Goal: Navigation & Orientation: Find specific page/section

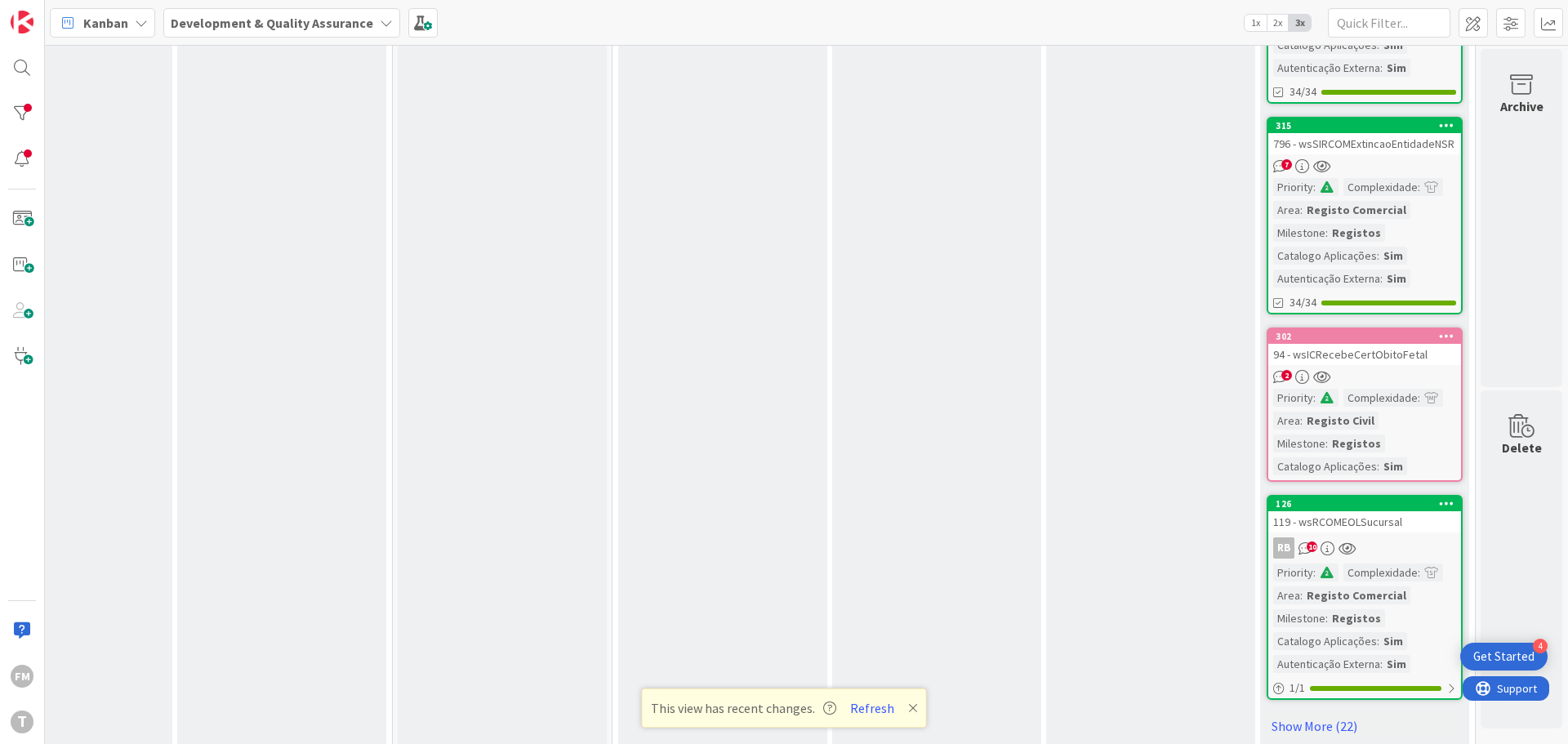
scroll to position [1444, 320]
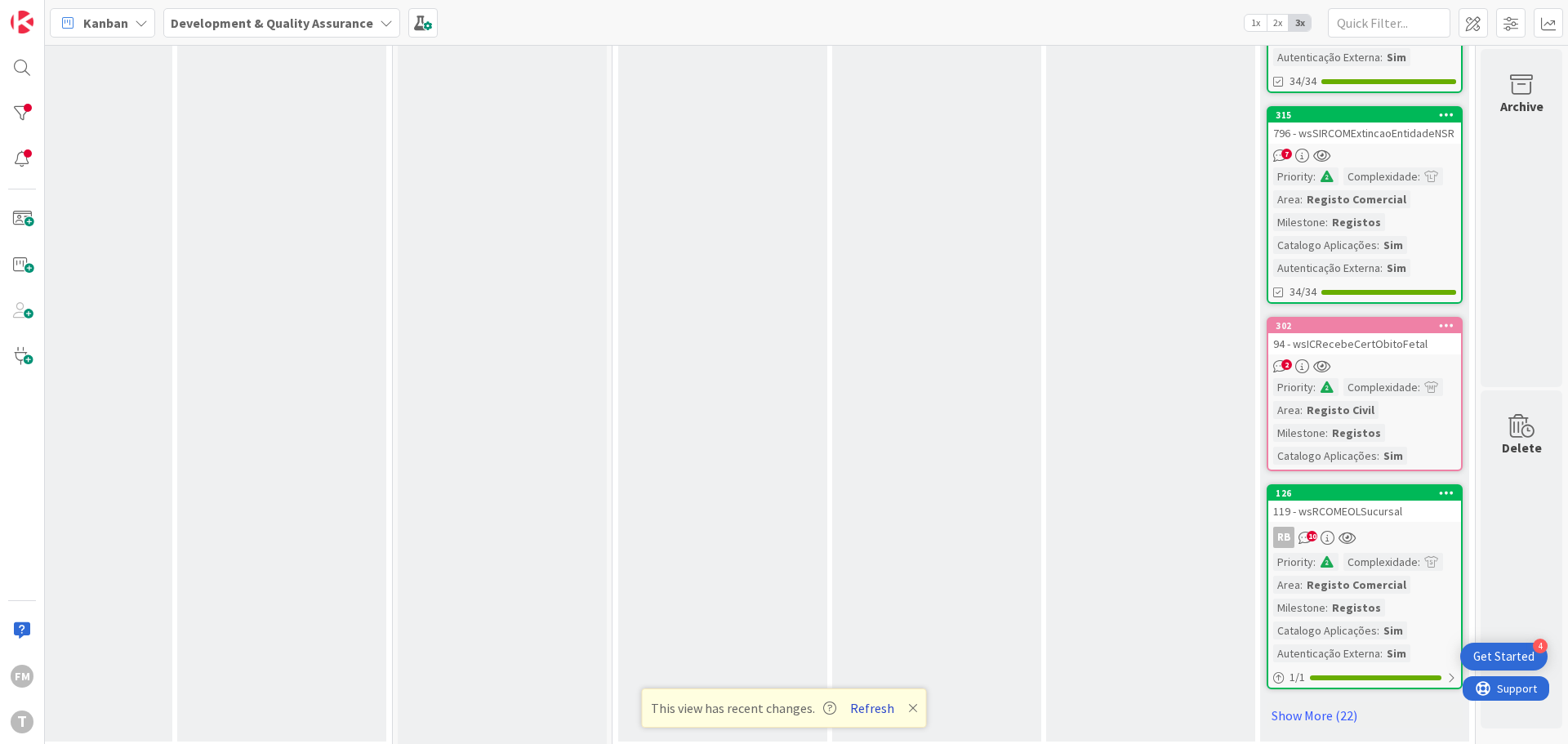
click at [869, 707] on button "Refresh" at bounding box center [872, 707] width 56 height 22
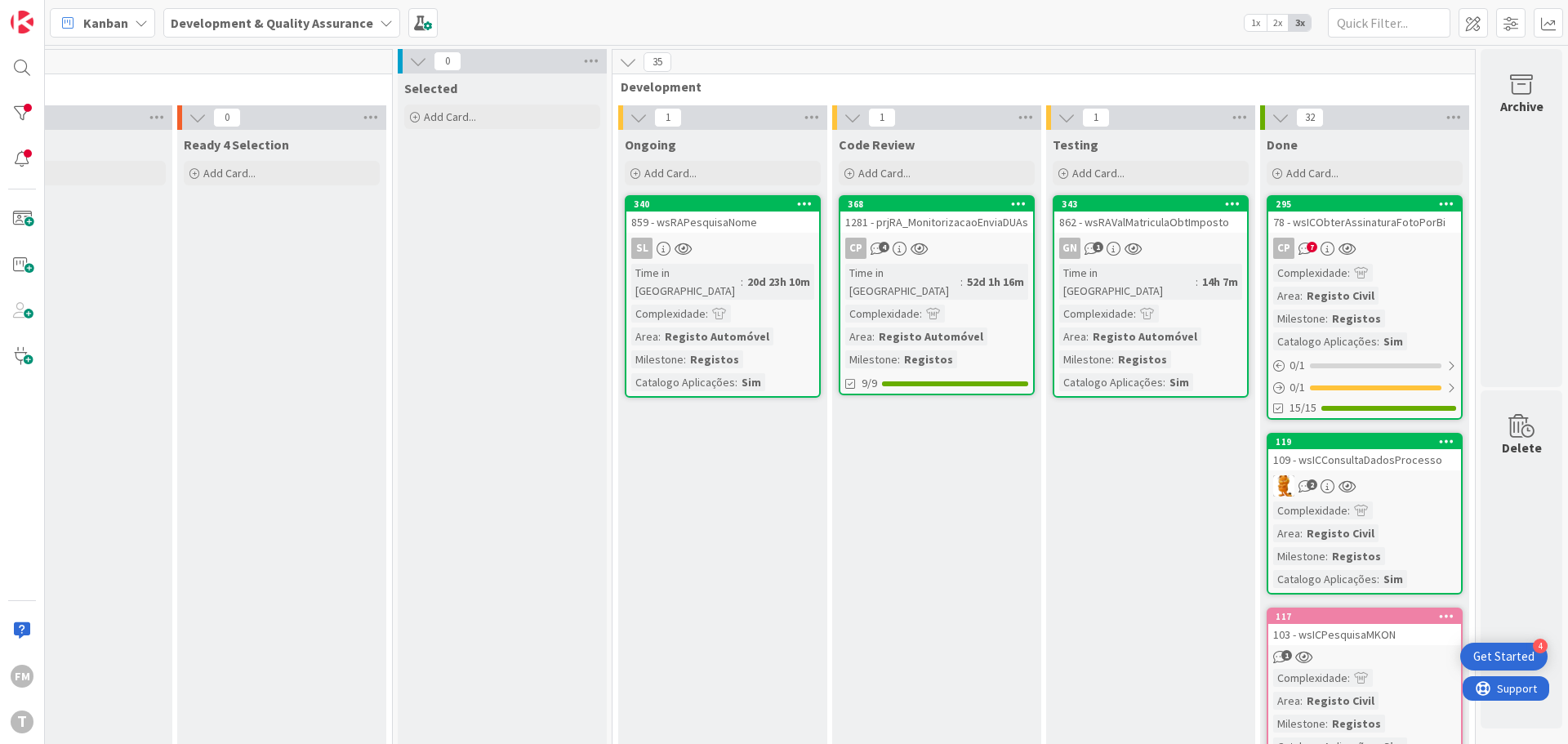
click at [1391, 241] on div "CP 7" at bounding box center [1365, 248] width 193 height 22
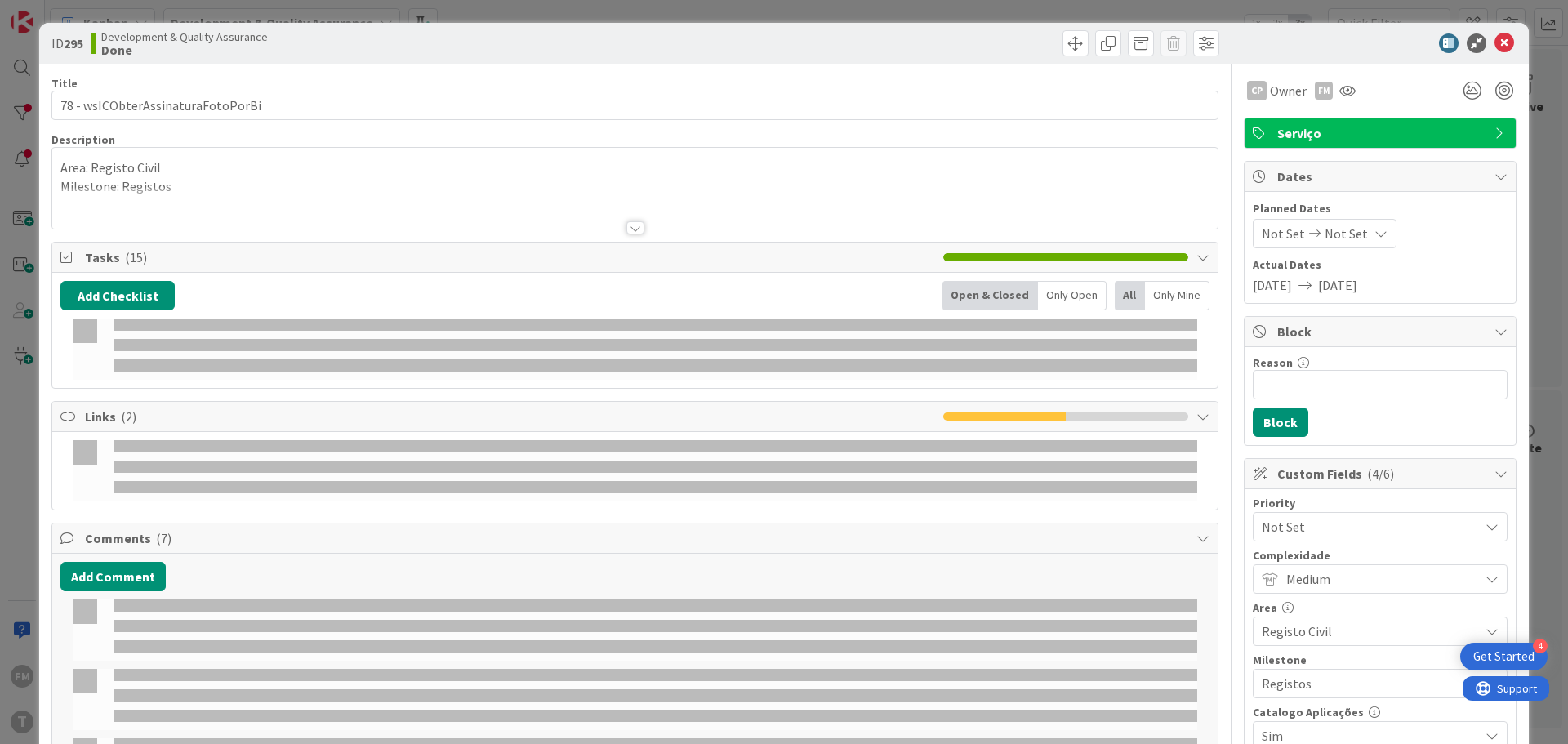
click at [77, 46] on b "295" at bounding box center [73, 42] width 20 height 16
copy b "295"
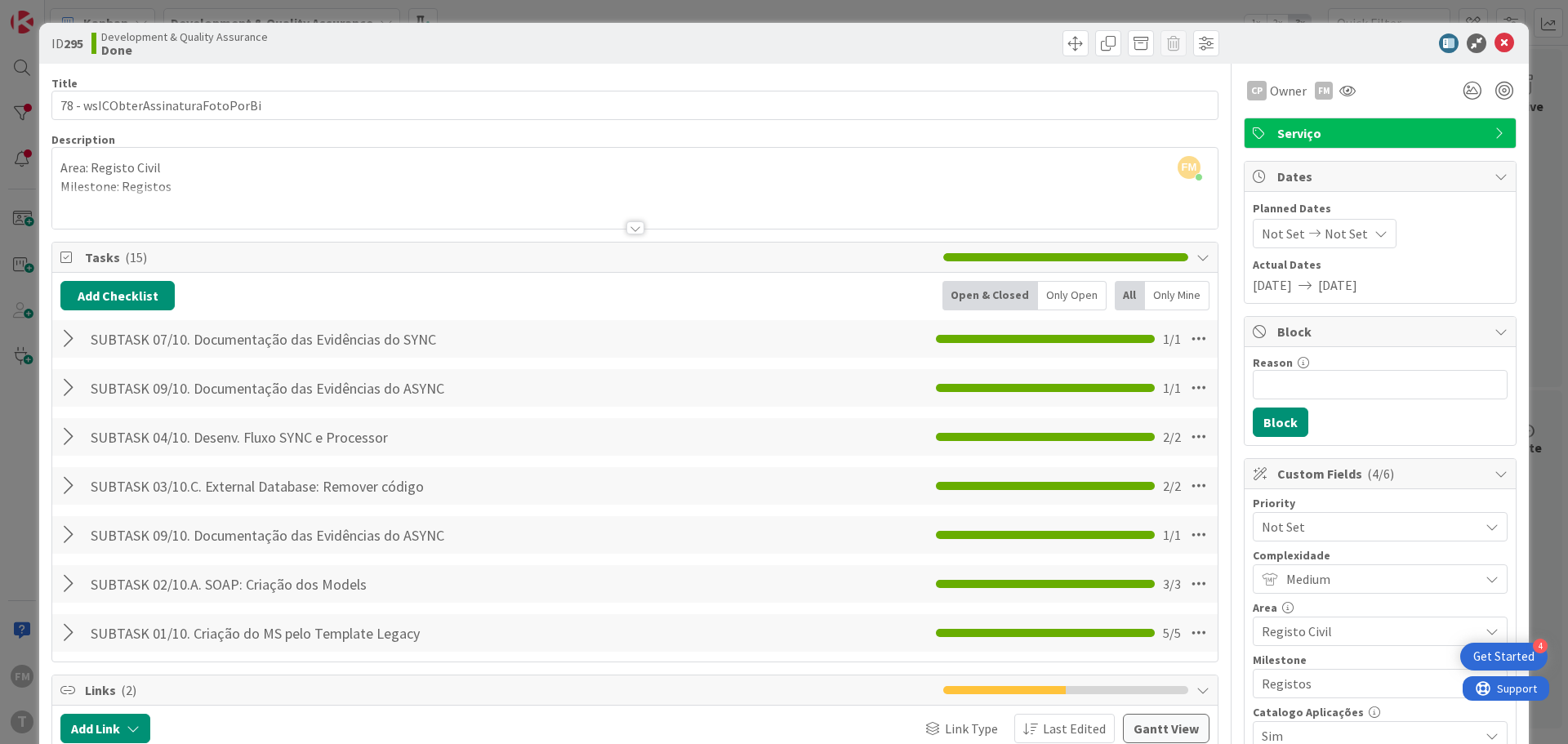
click at [1247, 32] on div "ID 295 Development & Quality Assurance Done" at bounding box center [784, 42] width 1490 height 40
click at [1495, 46] on icon at bounding box center [1504, 43] width 20 height 20
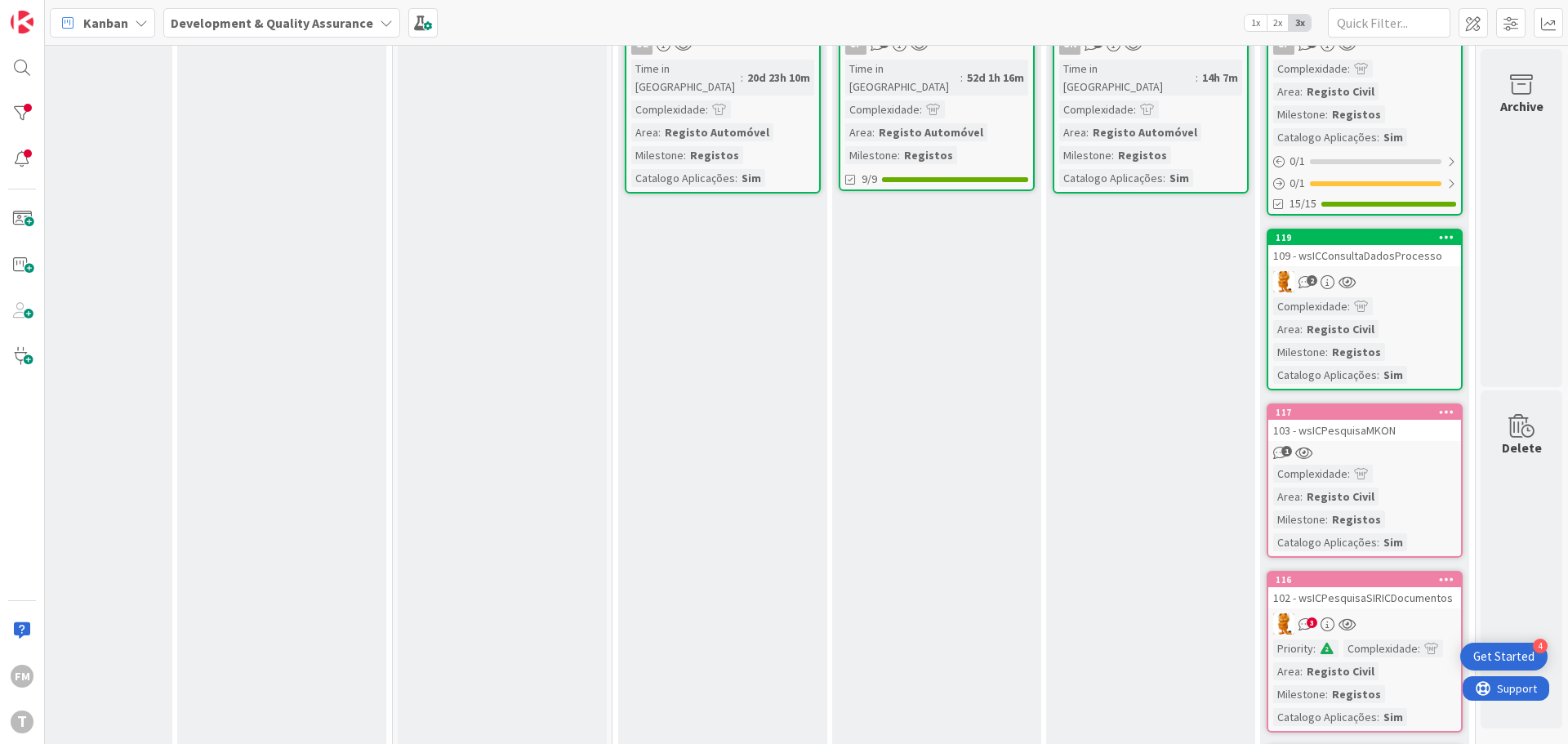
scroll to position [196, 320]
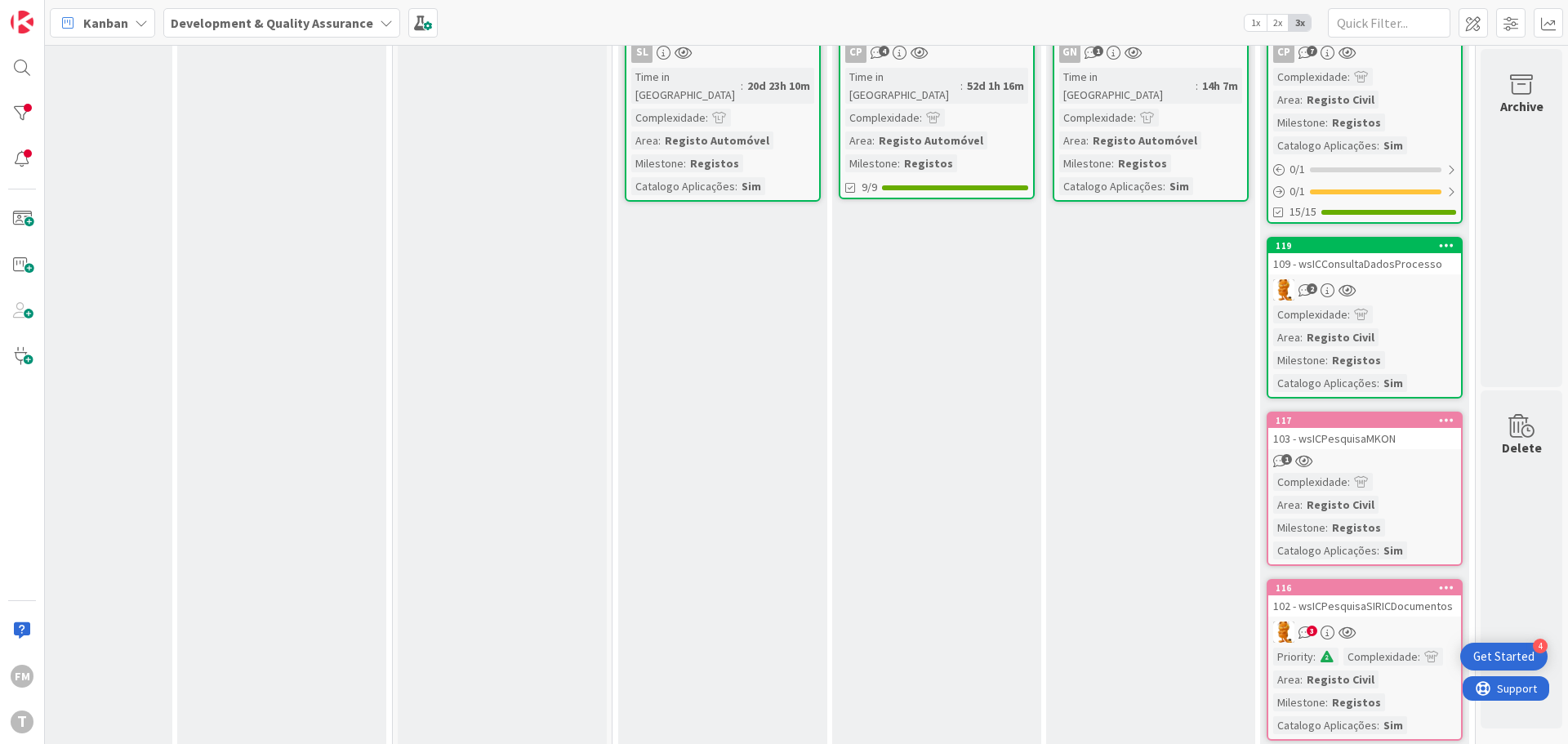
click at [1381, 299] on div "2" at bounding box center [1365, 290] width 193 height 22
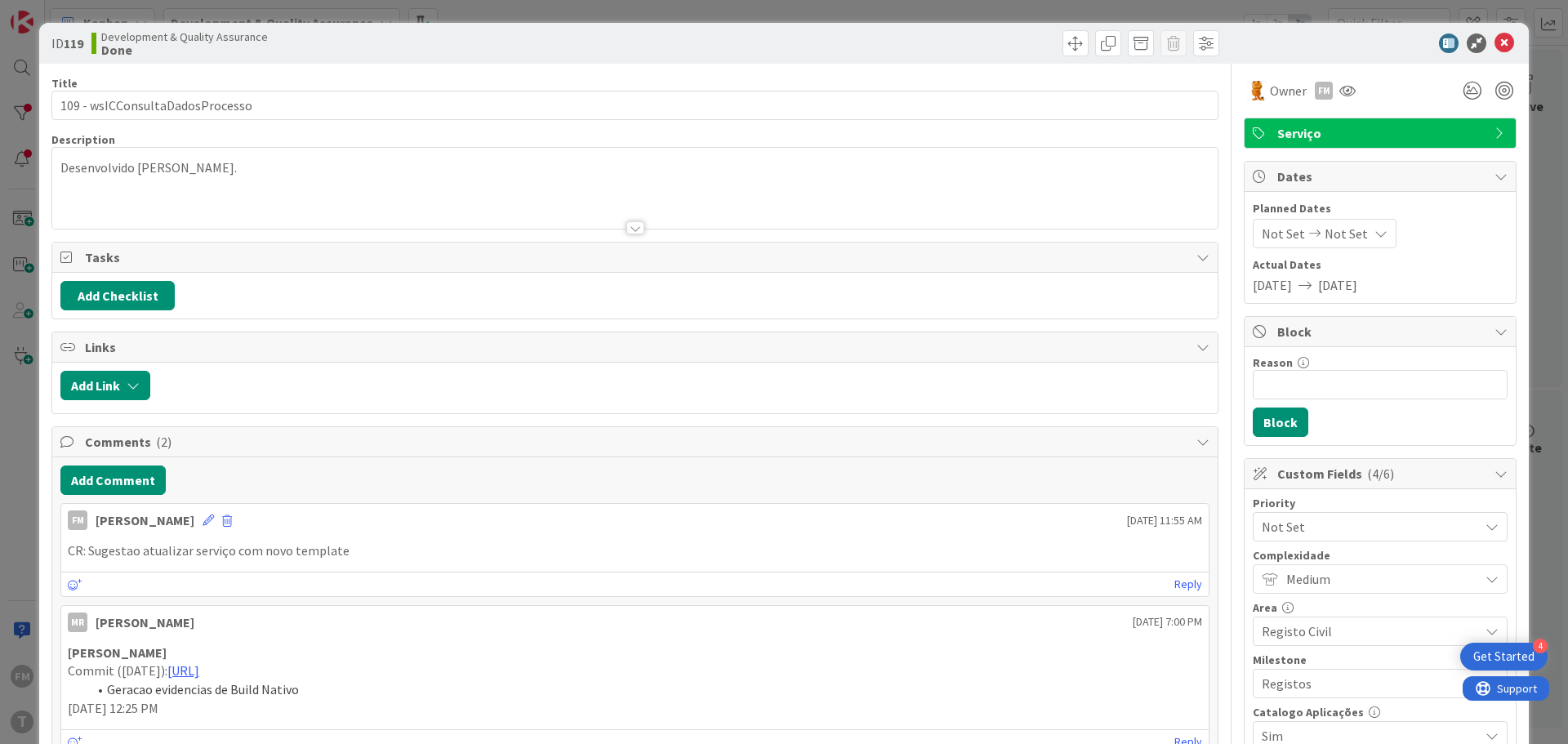
click at [77, 43] on b "119" at bounding box center [73, 42] width 20 height 16
copy b "119"
click at [1495, 49] on icon at bounding box center [1504, 43] width 20 height 20
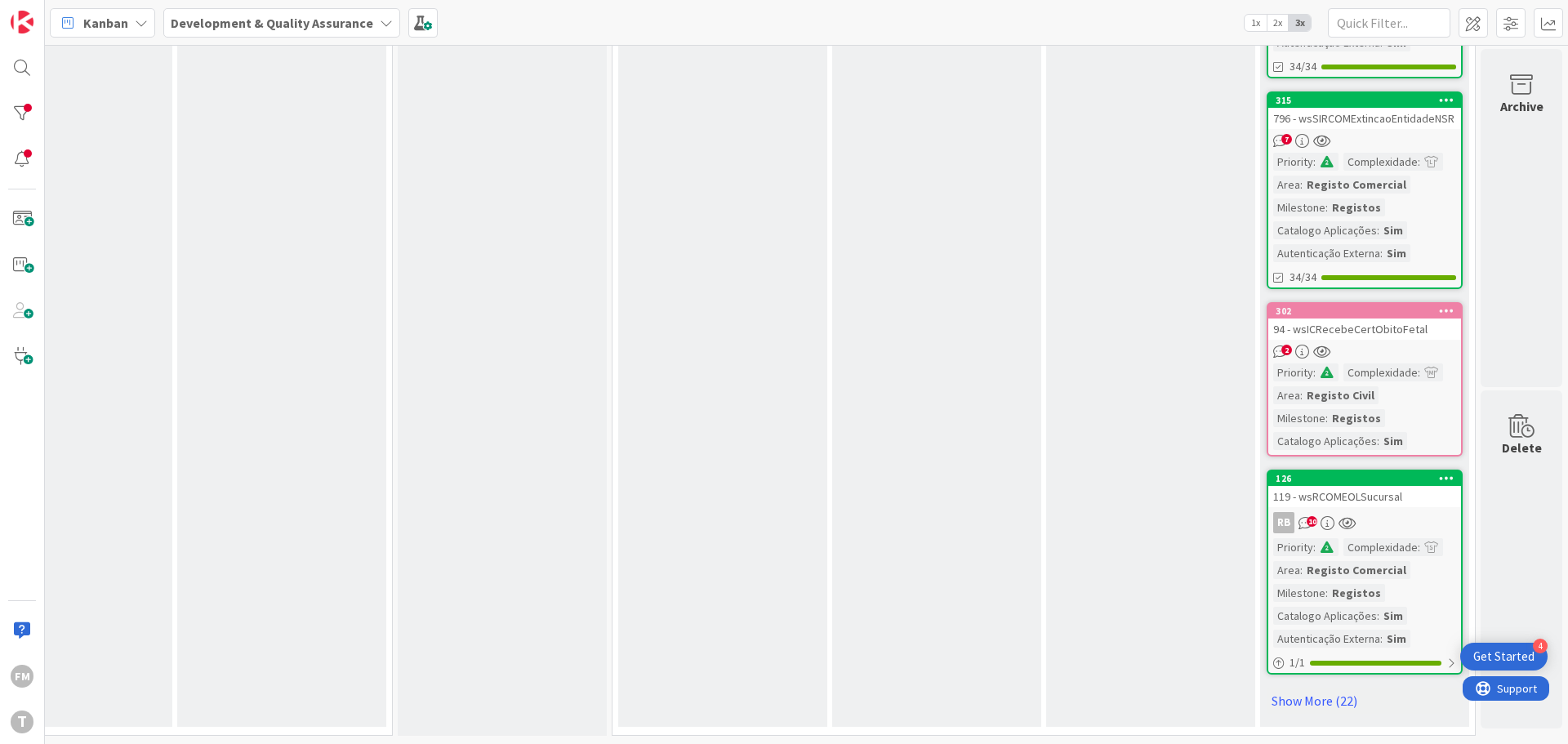
scroll to position [1471, 320]
click at [1310, 689] on link "Show More (22)" at bounding box center [1365, 701] width 196 height 26
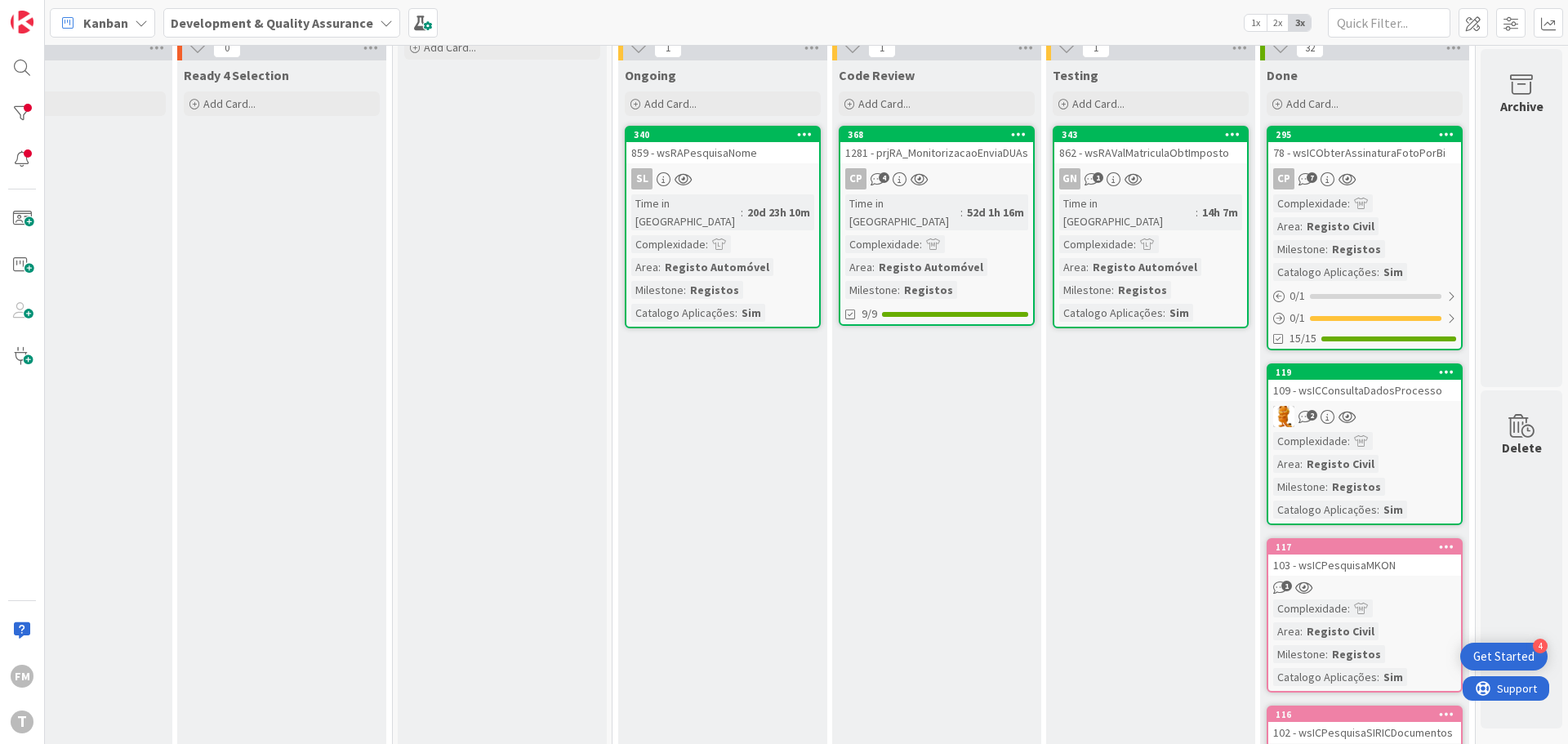
scroll to position [0, 320]
